Goal: Information Seeking & Learning: Learn about a topic

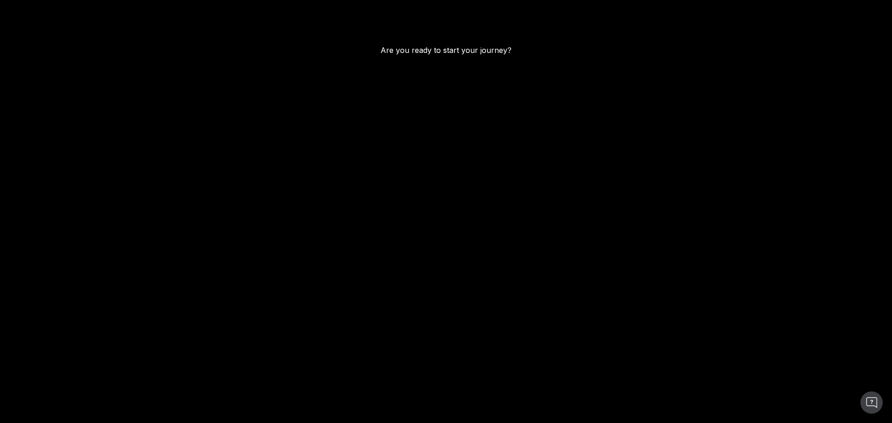
click at [423, 59] on main "Are you ready to start your journey?" at bounding box center [446, 211] width 892 height 423
click at [521, 53] on main "Are you ready to start your journey?" at bounding box center [446, 211] width 892 height 423
click at [500, 52] on main "Are you ready to start your journey?" at bounding box center [446, 211] width 892 height 423
click at [405, 57] on main "Are you ready to start your journey?" at bounding box center [446, 211] width 892 height 423
click at [424, 52] on main "Are you ready to start your journey?" at bounding box center [446, 211] width 892 height 423
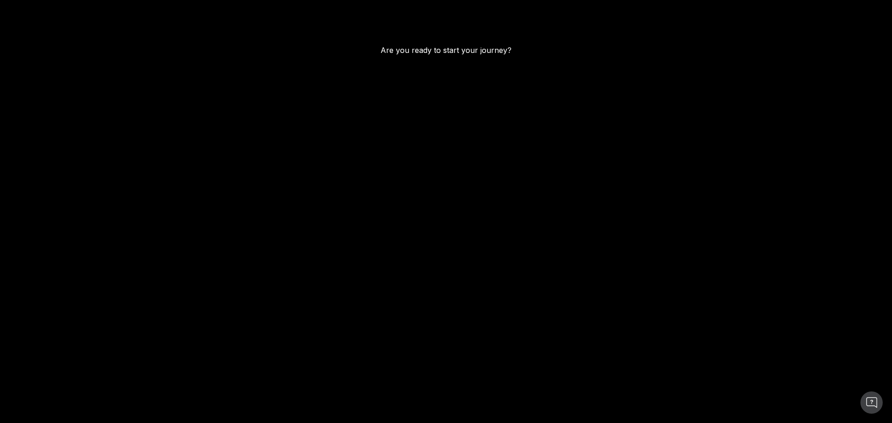
drag, startPoint x: 427, startPoint y: 51, endPoint x: 475, endPoint y: 94, distance: 64.5
click at [428, 56] on main "Are you ready to start your journey?" at bounding box center [446, 211] width 892 height 423
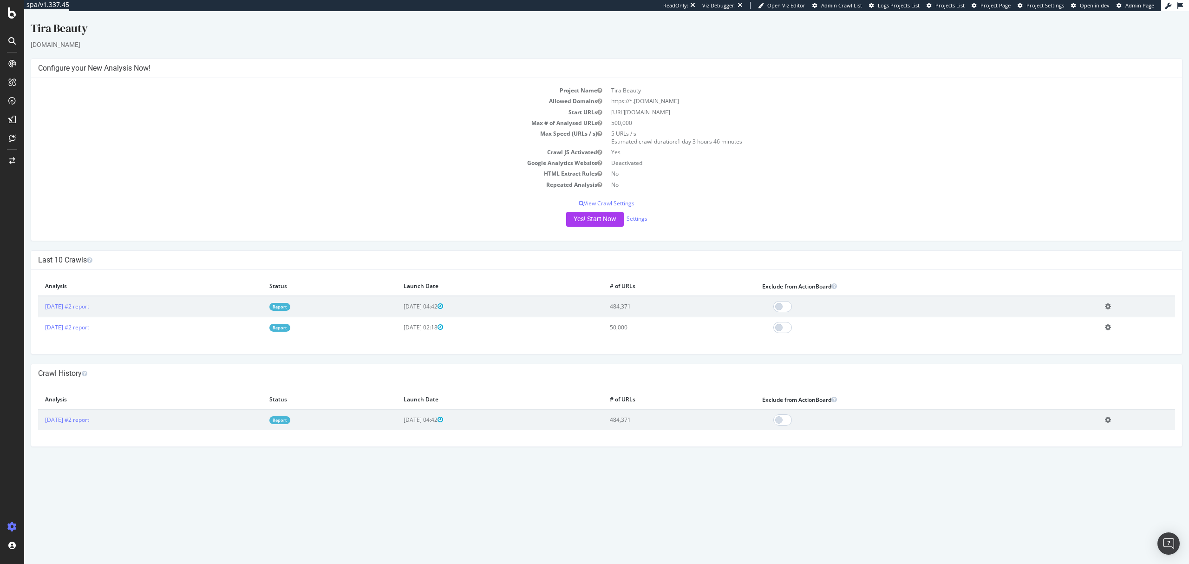
click at [290, 306] on link "Report" at bounding box center [279, 307] width 21 height 8
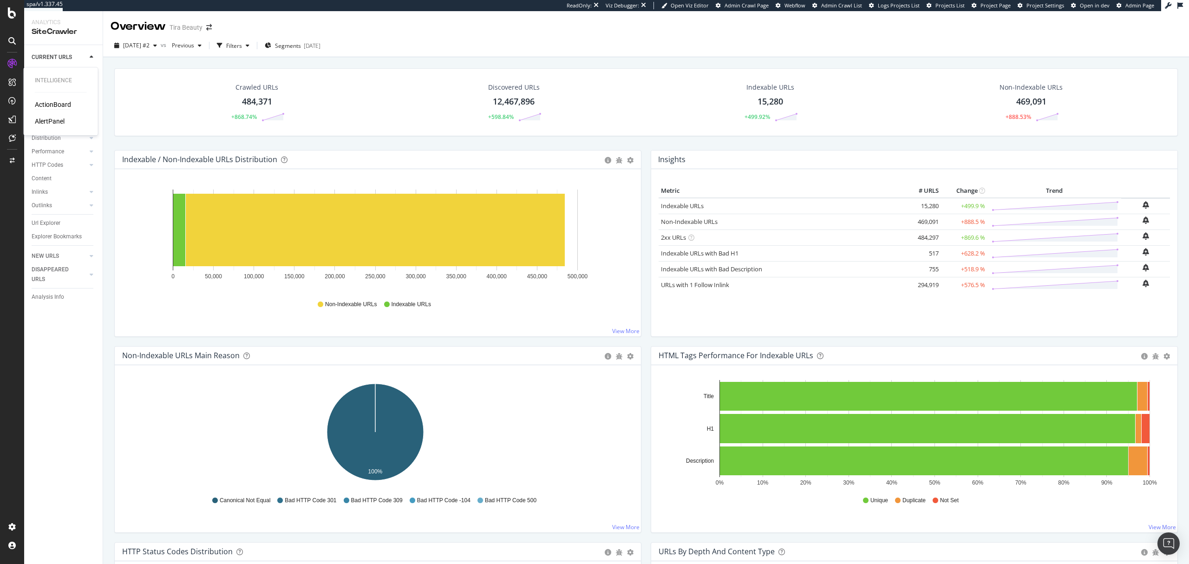
click at [61, 102] on div "ActionBoard" at bounding box center [53, 104] width 36 height 9
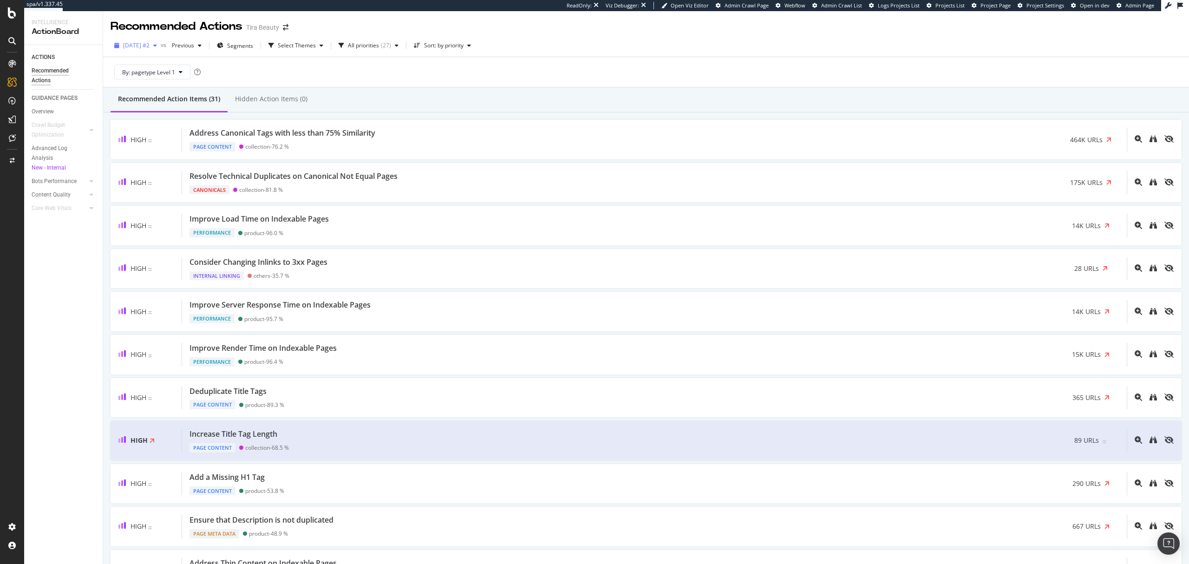
click at [150, 40] on div "[DATE] #2" at bounding box center [136, 46] width 50 height 14
click at [472, 101] on div "Recommended Action Items (31) Hidden Action Items (0)" at bounding box center [646, 99] width 1086 height 25
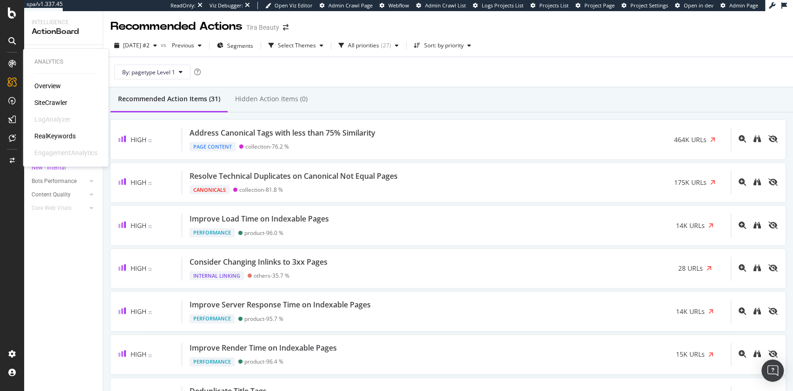
click at [49, 100] on div "SiteCrawler" at bounding box center [50, 102] width 33 height 9
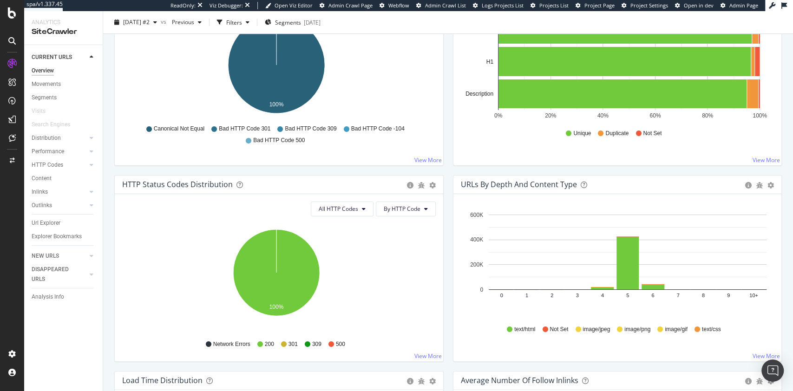
scroll to position [309, 0]
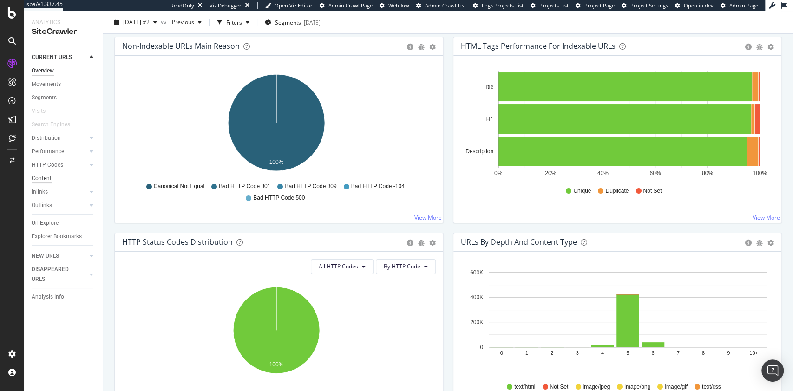
click at [39, 174] on div "Content" at bounding box center [42, 179] width 20 height 10
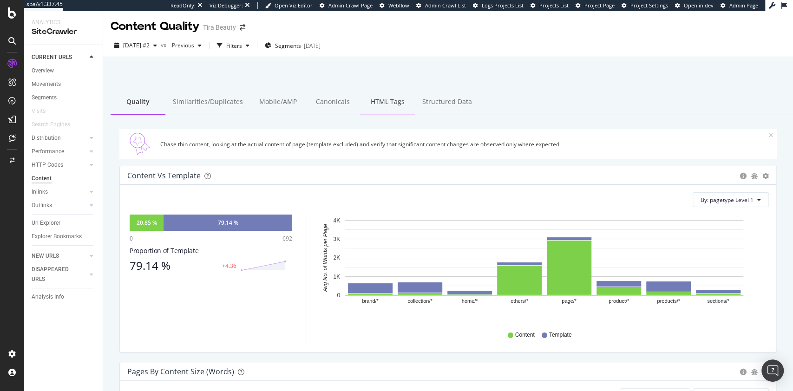
click at [381, 93] on div "HTML Tags" at bounding box center [387, 103] width 55 height 26
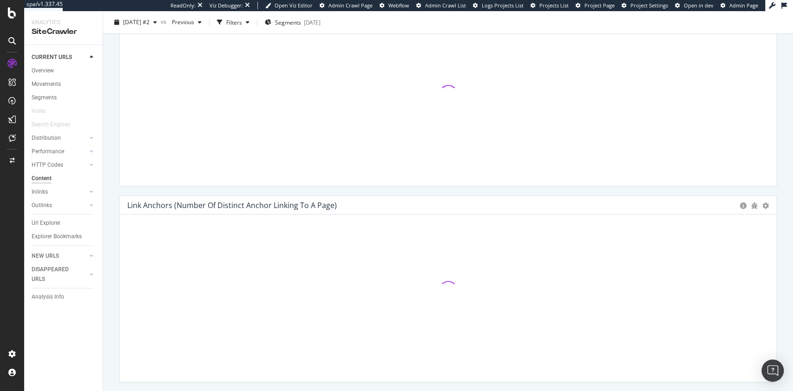
scroll to position [371, 0]
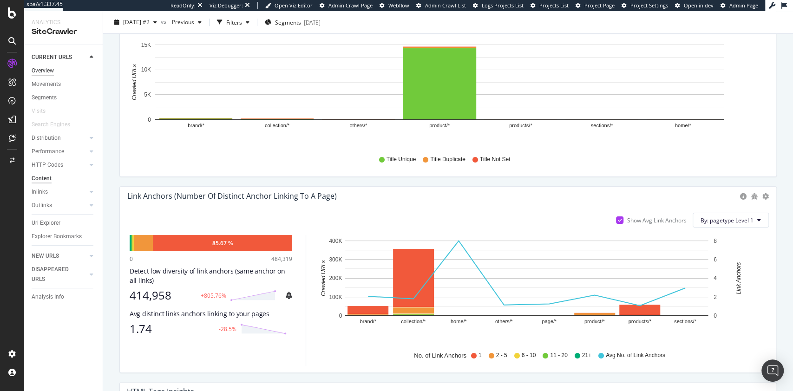
click at [43, 69] on div "Overview" at bounding box center [43, 71] width 22 height 10
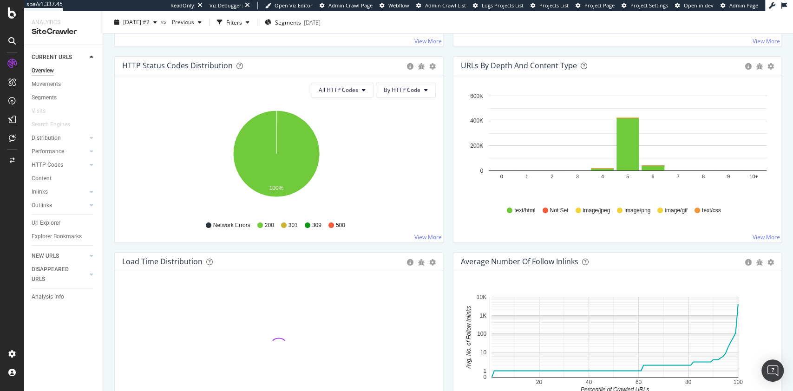
scroll to position [557, 0]
